Goal: Find contact information: Obtain details needed to contact an individual or organization

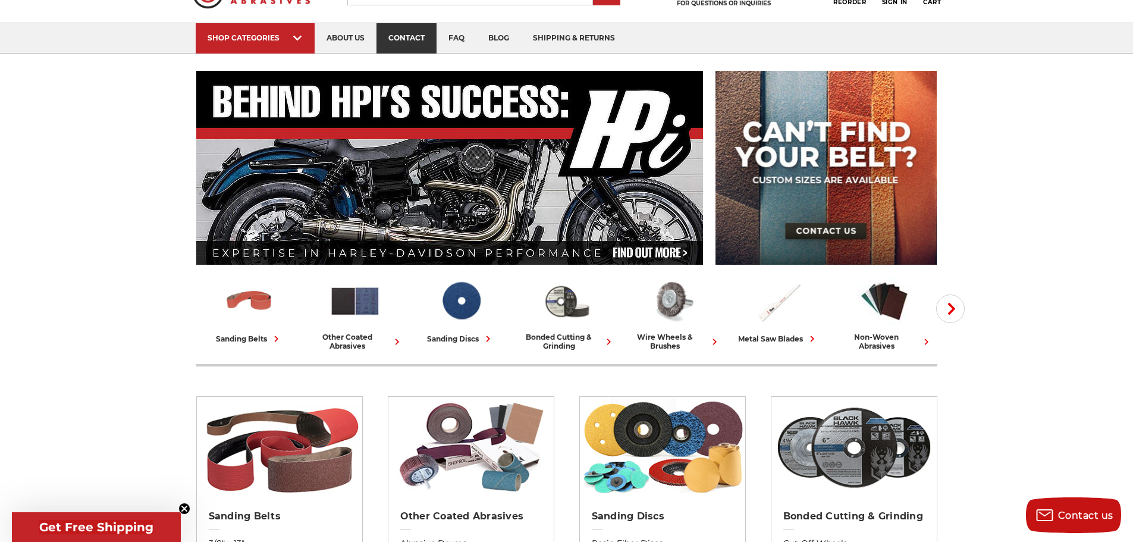
click at [418, 39] on link "contact" at bounding box center [407, 38] width 60 height 30
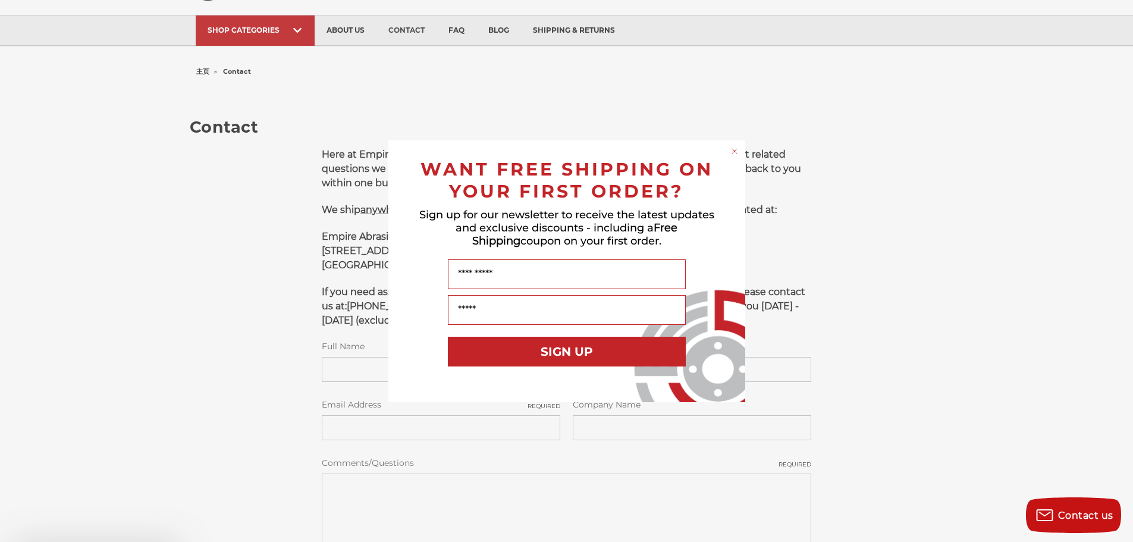
scroll to position [297, 0]
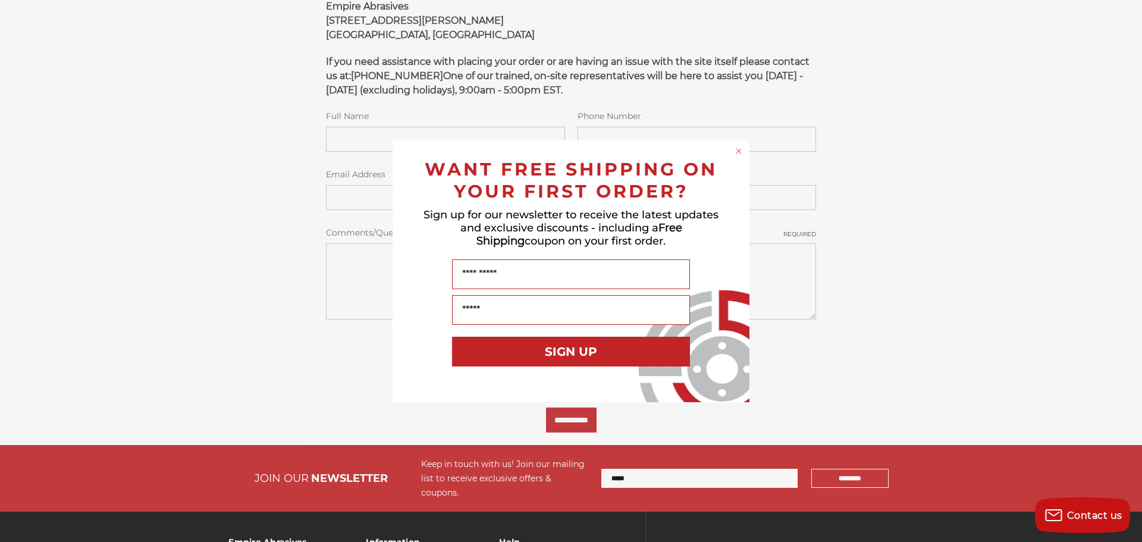
click at [742, 151] on circle "Close dialog" at bounding box center [738, 150] width 11 height 11
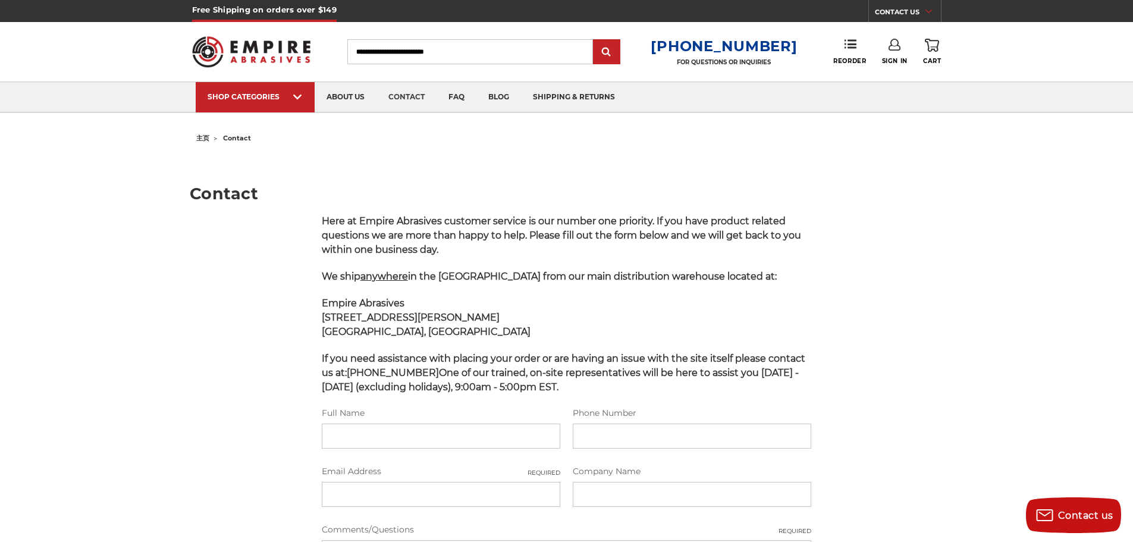
scroll to position [0, 0]
click at [342, 90] on link "about us" at bounding box center [346, 98] width 62 height 30
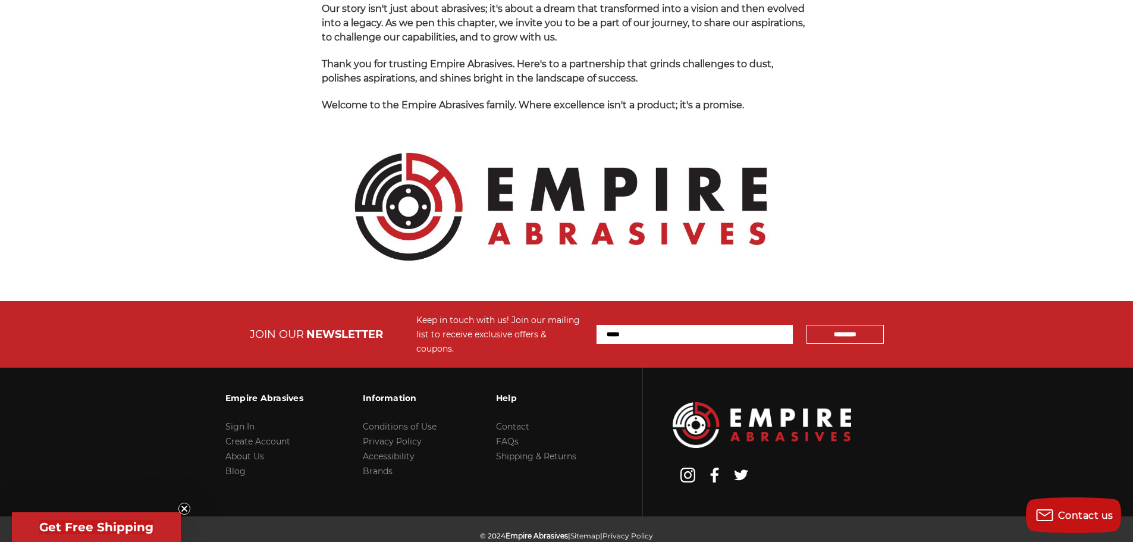
scroll to position [1249, 0]
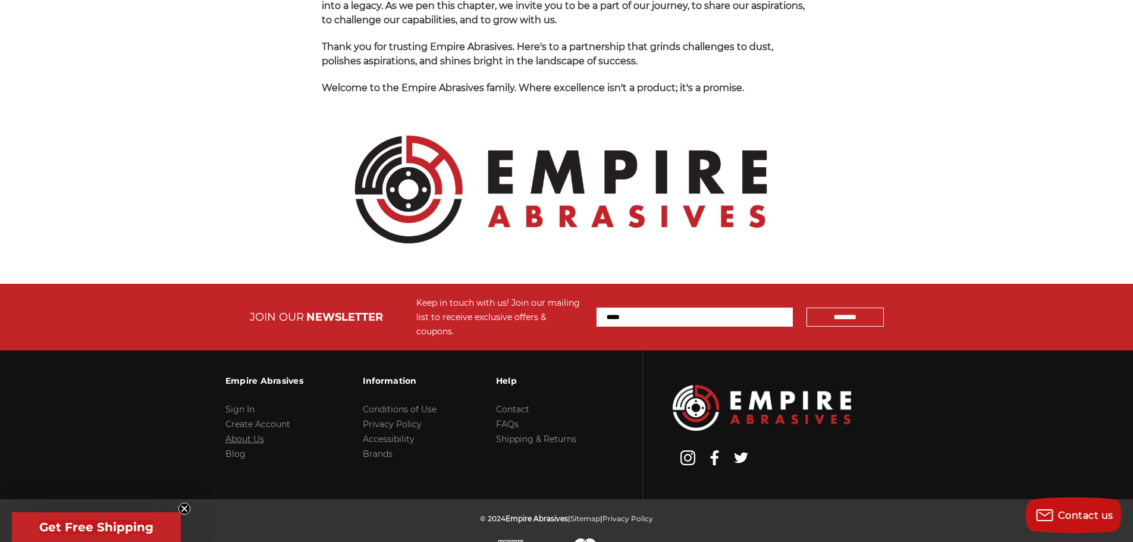
click at [256, 434] on link "About Us" at bounding box center [244, 439] width 39 height 11
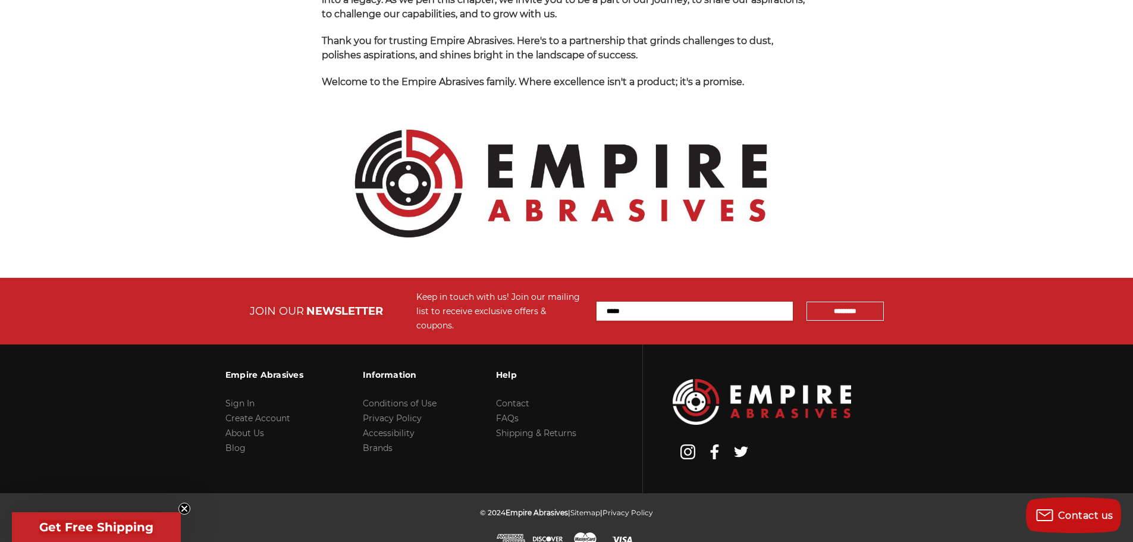
scroll to position [1258, 0]
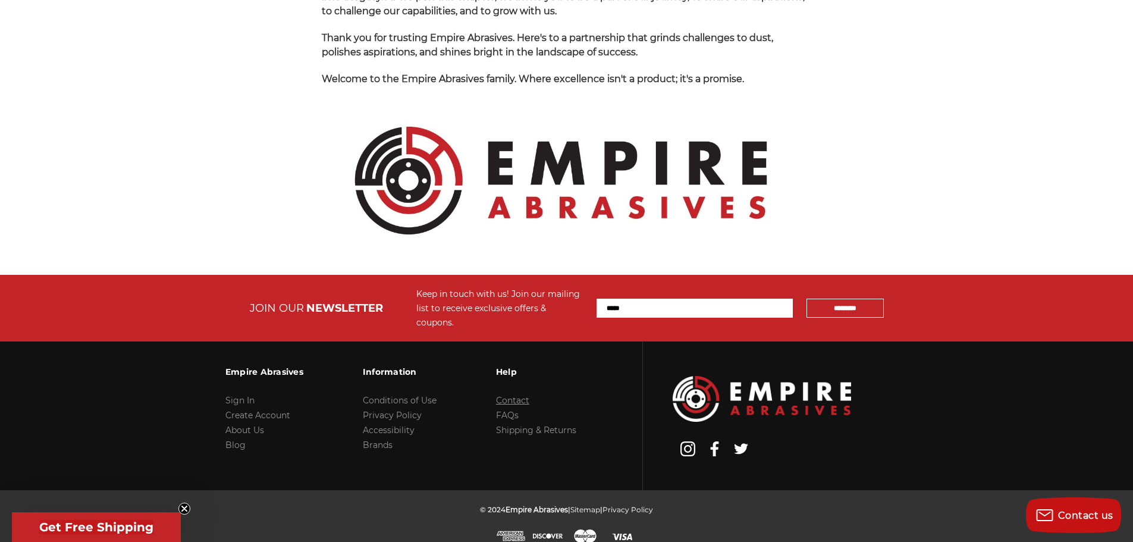
click at [498, 395] on link "Contact" at bounding box center [512, 400] width 33 height 11
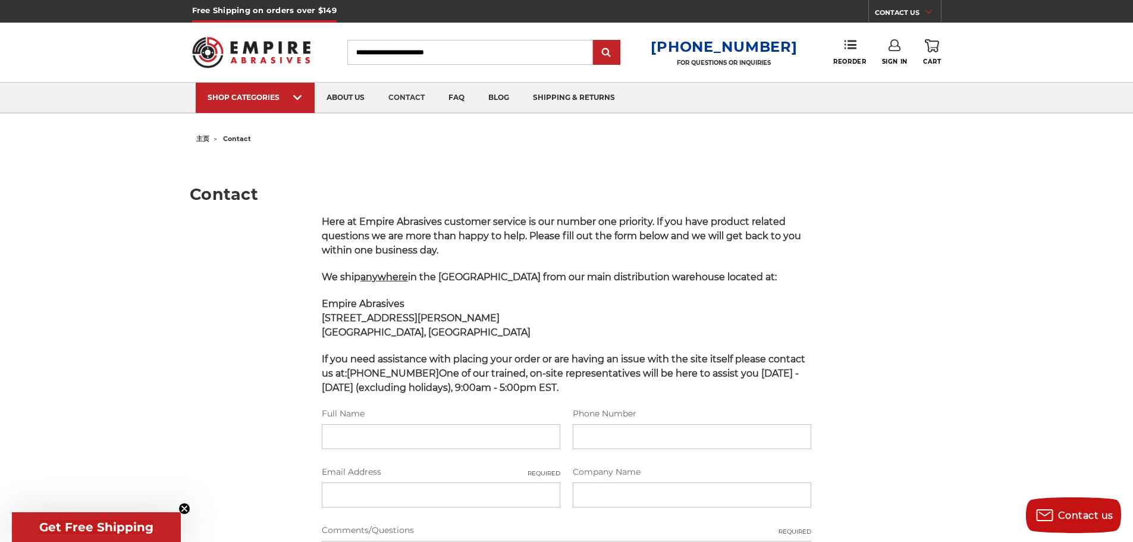
click at [949, 244] on div "主页 contact Contact Here at Empire Abrasives customer service is our number one …" at bounding box center [566, 436] width 841 height 612
click at [951, 244] on div "主页 contact Contact Here at Empire Abrasives customer service is our number one …" at bounding box center [566, 436] width 841 height 612
drag, startPoint x: 449, startPoint y: 375, endPoint x: 631, endPoint y: 375, distance: 182.0
click at [631, 375] on span "If you need assistance with placing your order or are having an issue with the …" at bounding box center [564, 373] width 484 height 40
click at [667, 375] on span "If you need assistance with placing your order or are having an issue with the …" at bounding box center [564, 373] width 484 height 40
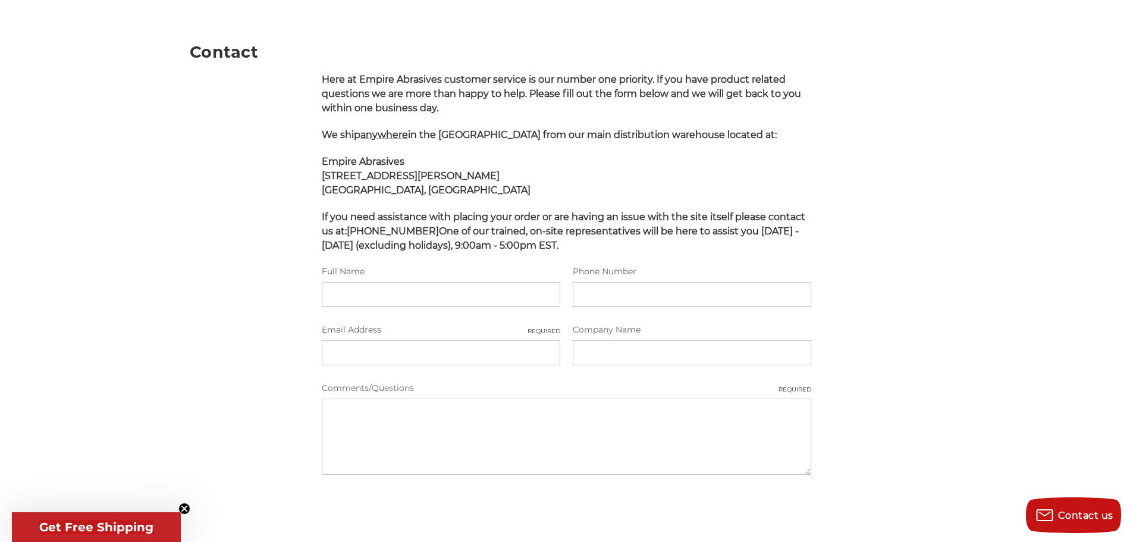
scroll to position [297, 0]
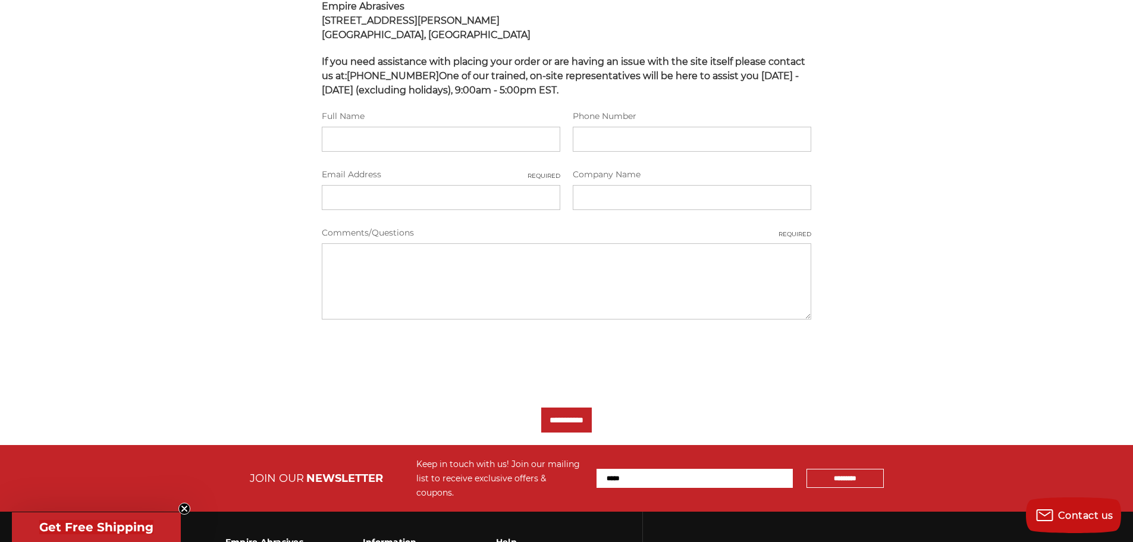
click at [776, 367] on div at bounding box center [567, 359] width 490 height 46
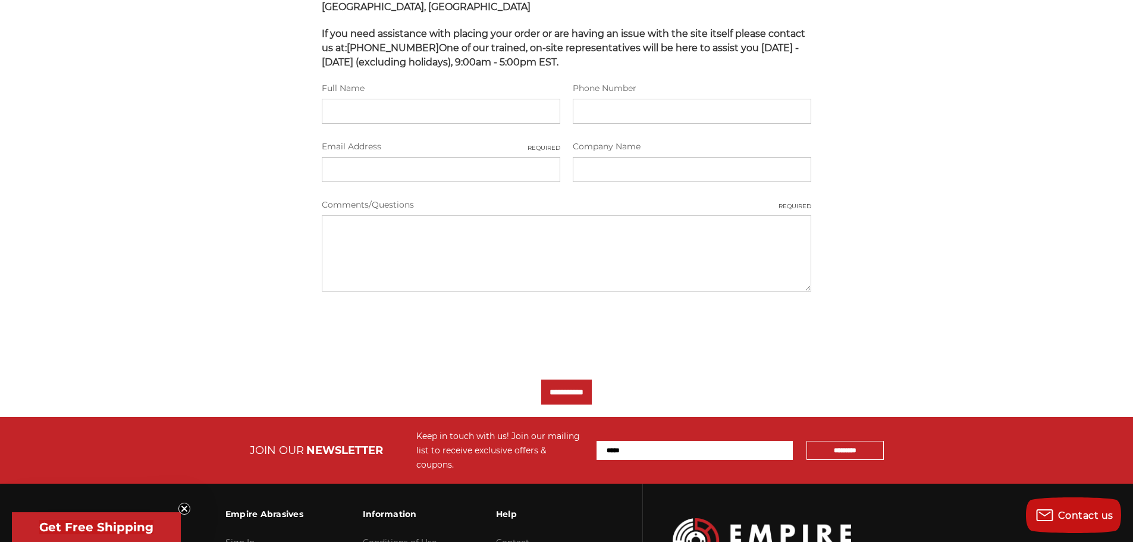
scroll to position [416, 0]
